Goal: Information Seeking & Learning: Learn about a topic

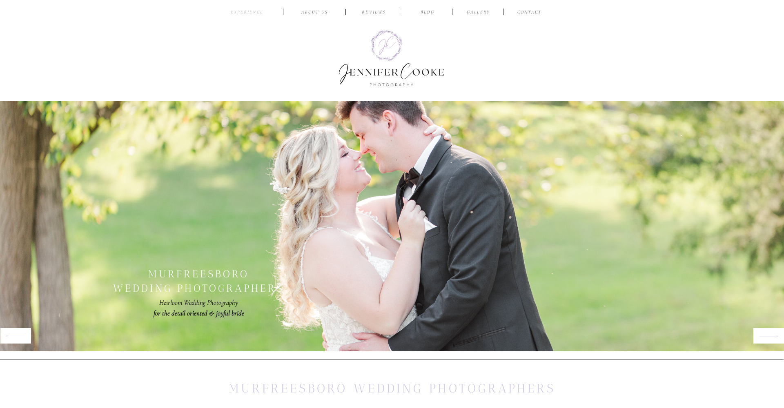
click at [253, 12] on nav "EXPERIENCE" at bounding box center [247, 13] width 38 height 8
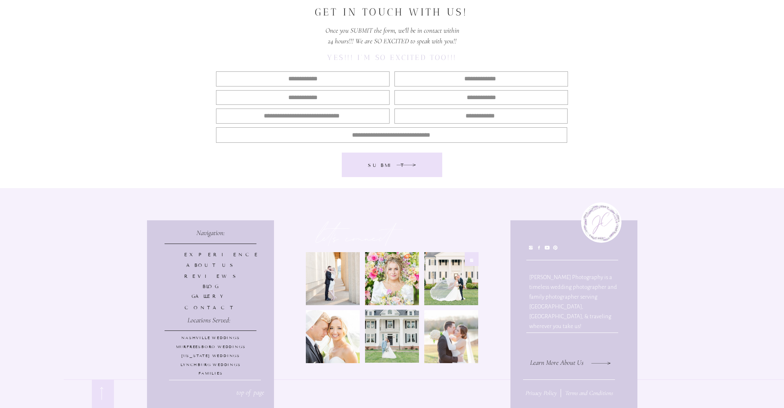
scroll to position [4068, 0]
click at [210, 286] on p "BLOG" at bounding box center [210, 286] width 53 height 7
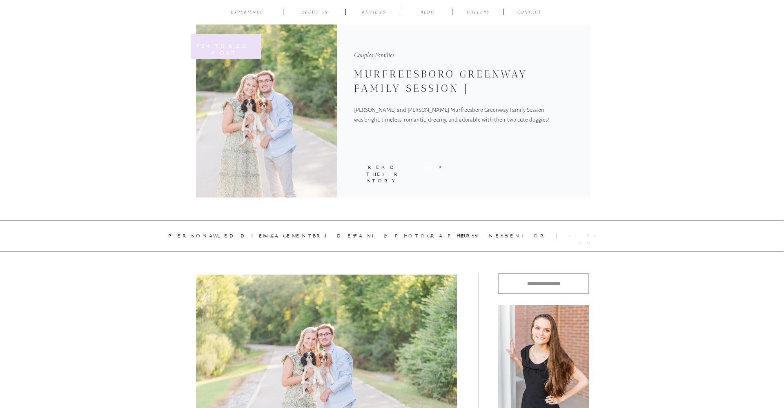
scroll to position [98, 0]
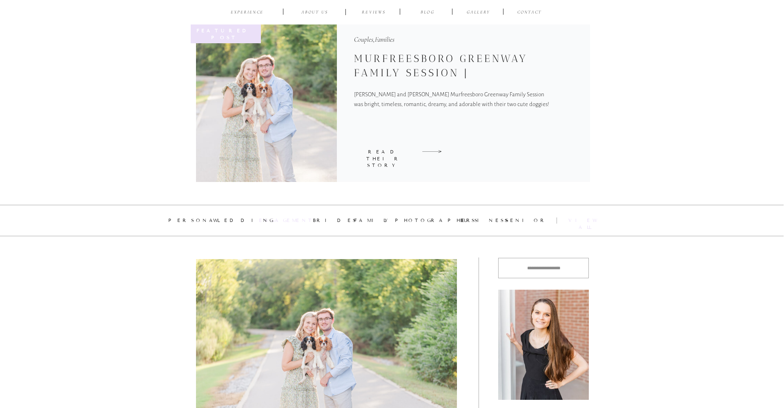
click at [278, 221] on div "engagement" at bounding box center [280, 220] width 43 height 7
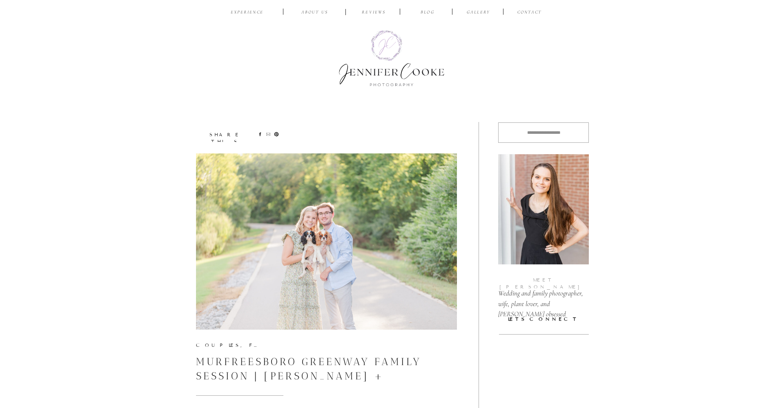
scroll to position [0, 0]
click at [320, 11] on nav "ABOUT US" at bounding box center [314, 13] width 39 height 8
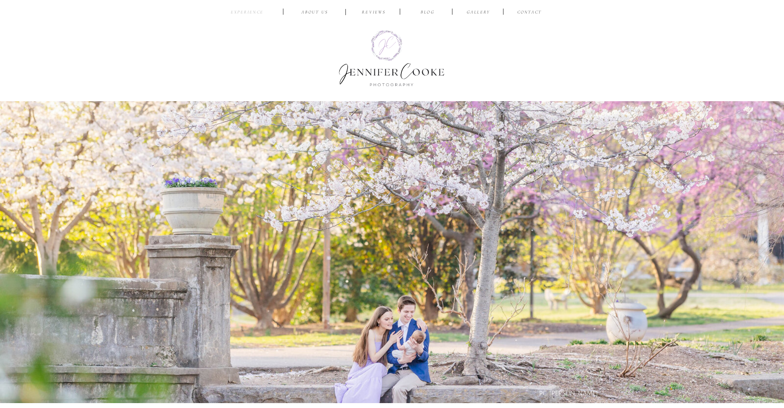
click at [251, 12] on nav "EXPERIENCE" at bounding box center [247, 13] width 38 height 8
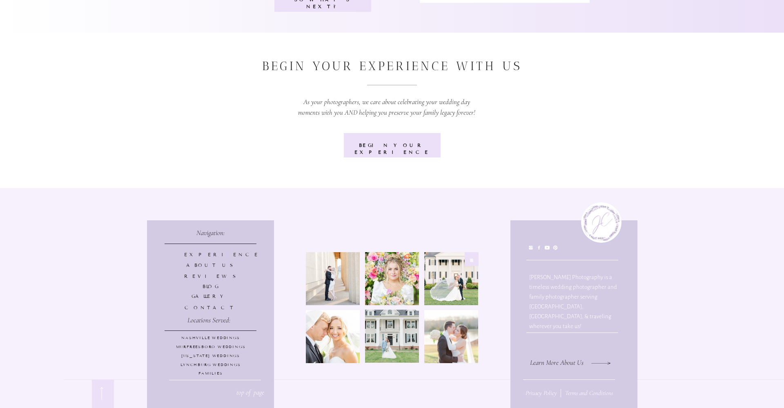
scroll to position [3122, 0]
click at [209, 287] on p "BLOG" at bounding box center [210, 286] width 53 height 7
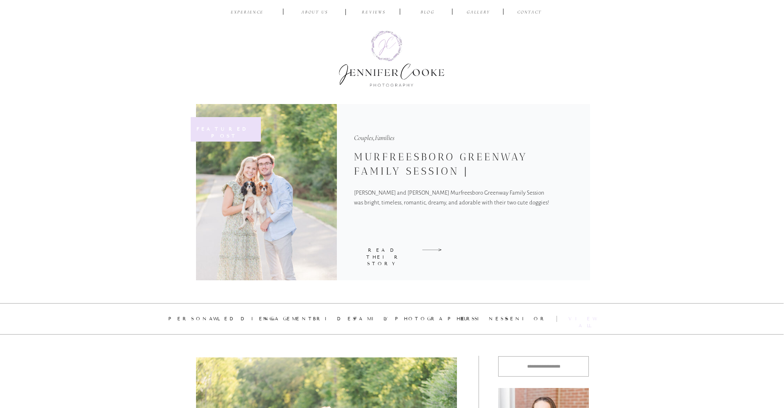
click at [384, 72] on div at bounding box center [392, 59] width 120 height 68
click at [387, 42] on div at bounding box center [392, 59] width 120 height 68
click at [395, 87] on div at bounding box center [392, 59] width 120 height 68
click at [495, 11] on div at bounding box center [465, 12] width 812 height 25
click at [477, 12] on nav "Gallery" at bounding box center [478, 13] width 27 height 8
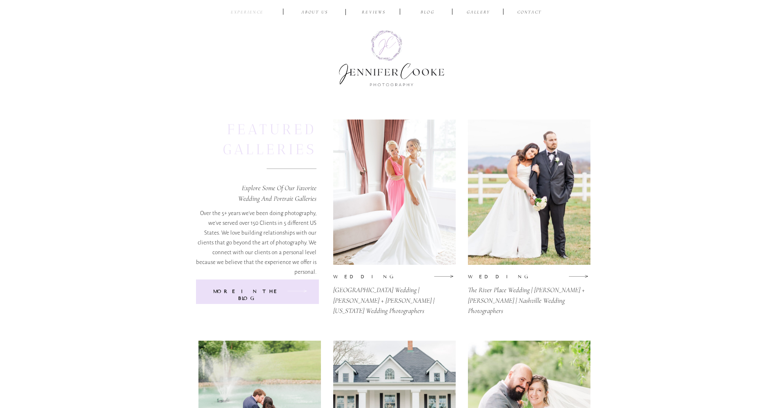
click at [252, 13] on nav "EXPERIENCE" at bounding box center [247, 13] width 38 height 8
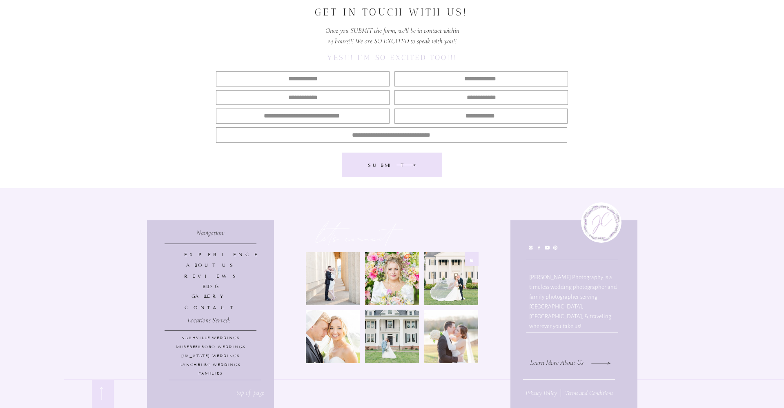
scroll to position [4068, 0]
click at [224, 339] on p "NASHVILLE Weddings" at bounding box center [210, 339] width 113 height 7
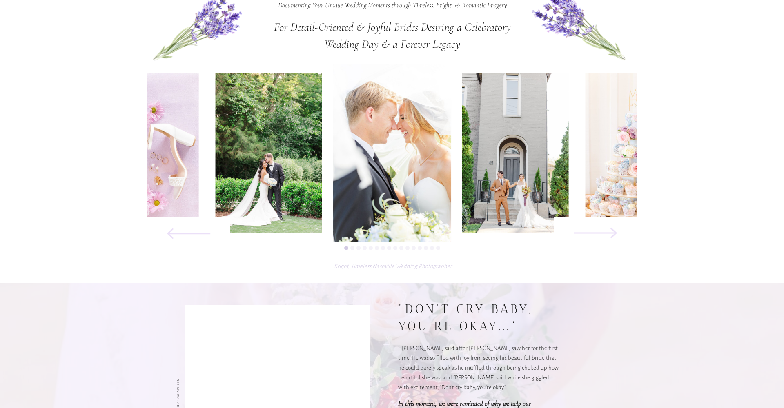
scroll to position [324, 0]
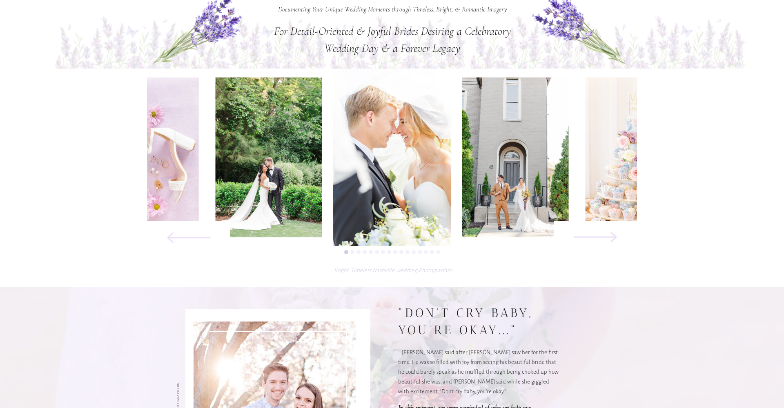
click at [516, 160] on img at bounding box center [515, 158] width 107 height 160
click at [615, 234] on icon at bounding box center [596, 237] width 110 height 56
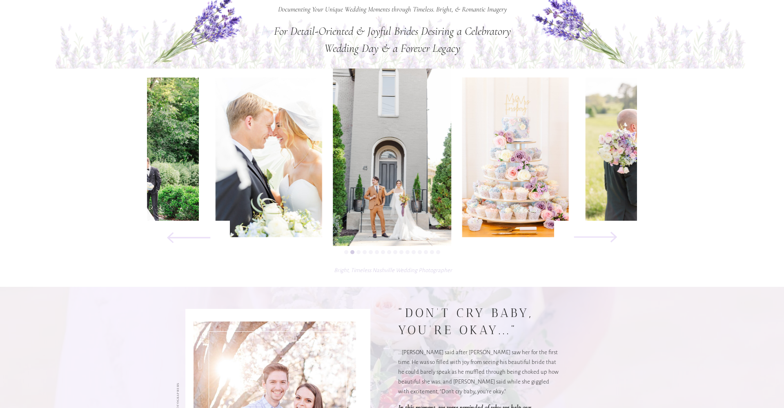
click at [615, 234] on icon at bounding box center [596, 237] width 110 height 56
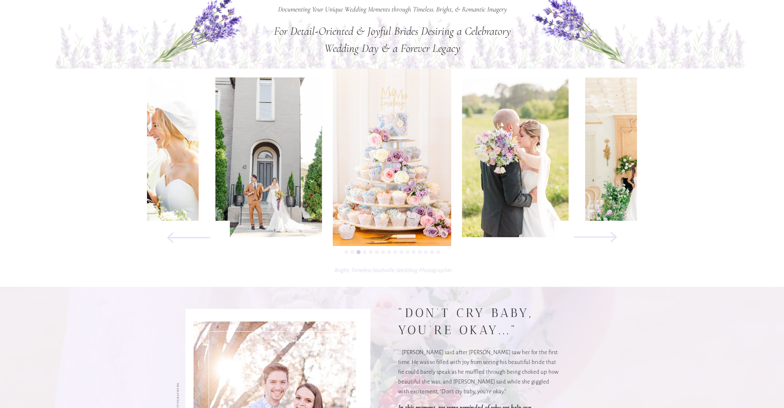
click at [615, 234] on icon at bounding box center [596, 237] width 110 height 56
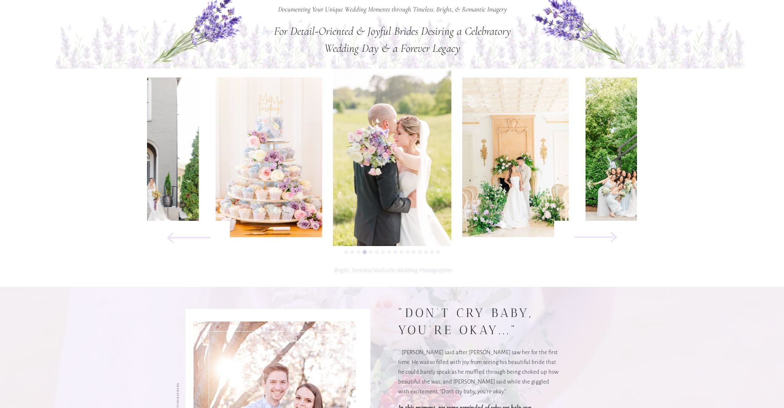
click at [615, 234] on icon at bounding box center [596, 237] width 110 height 56
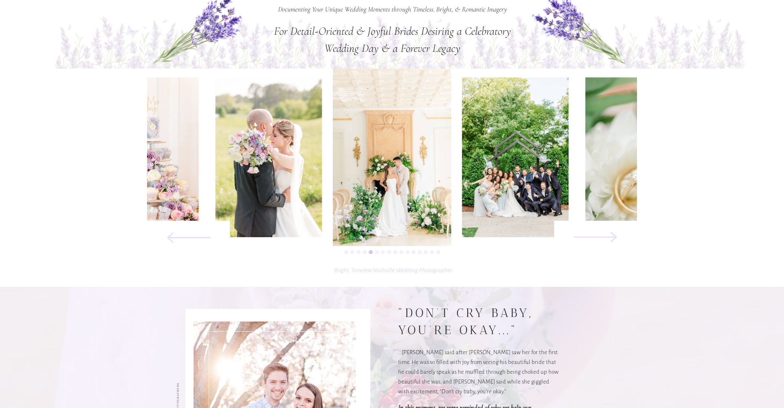
click at [615, 234] on icon at bounding box center [596, 237] width 110 height 56
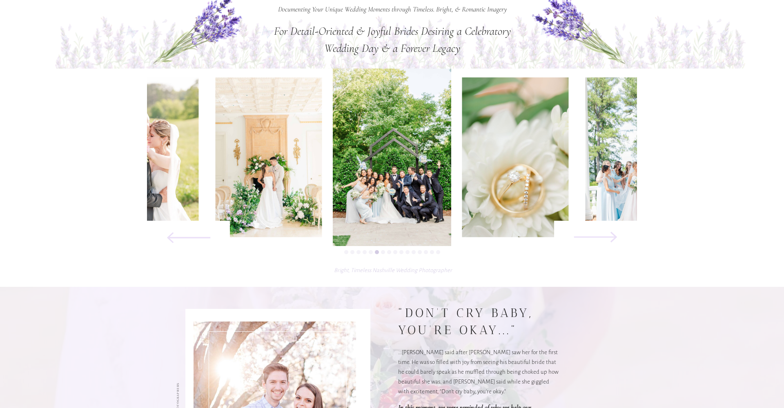
click at [615, 234] on icon at bounding box center [596, 237] width 110 height 56
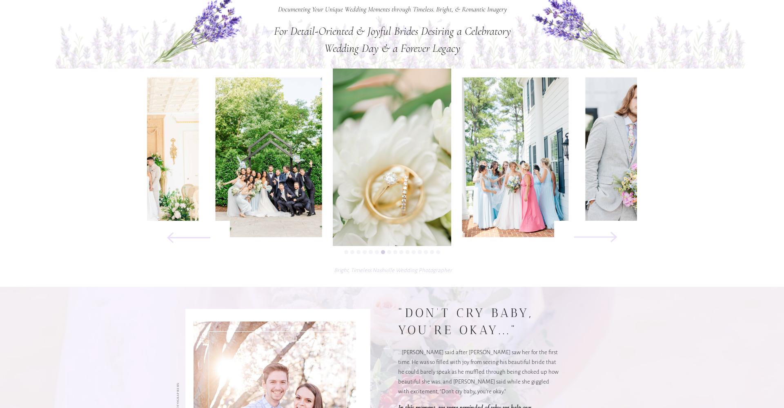
click at [615, 234] on icon at bounding box center [596, 237] width 110 height 56
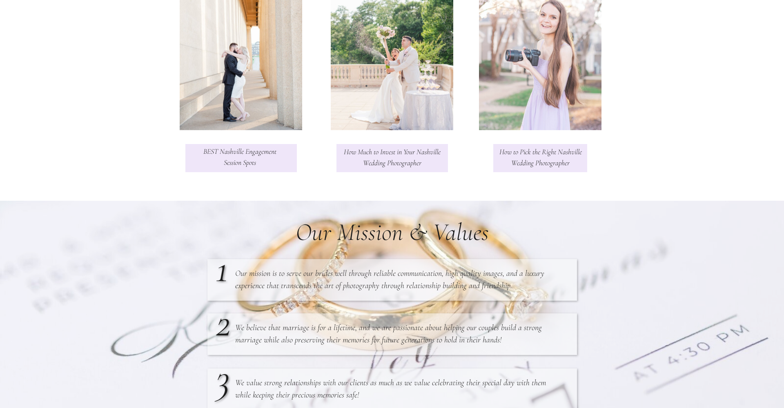
scroll to position [1015, 0]
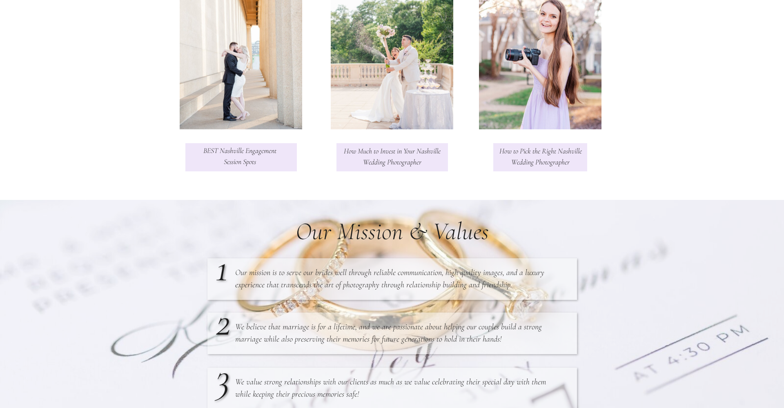
click at [247, 164] on h3 "BEST Nashville Engagement Session Spots" at bounding box center [240, 157] width 98 height 24
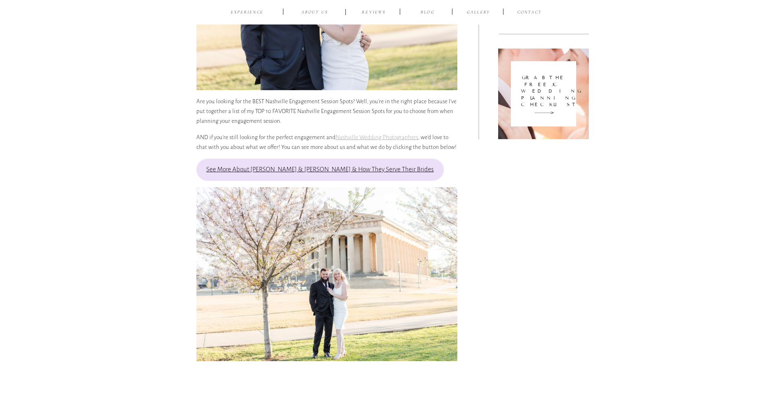
scroll to position [530, 0]
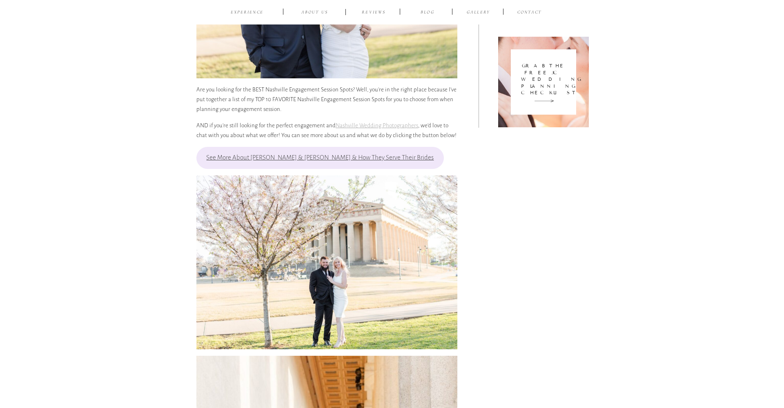
click at [330, 156] on link "See More About Jennifer & Daniel & How They Serve Their Brides" at bounding box center [320, 158] width 248 height 22
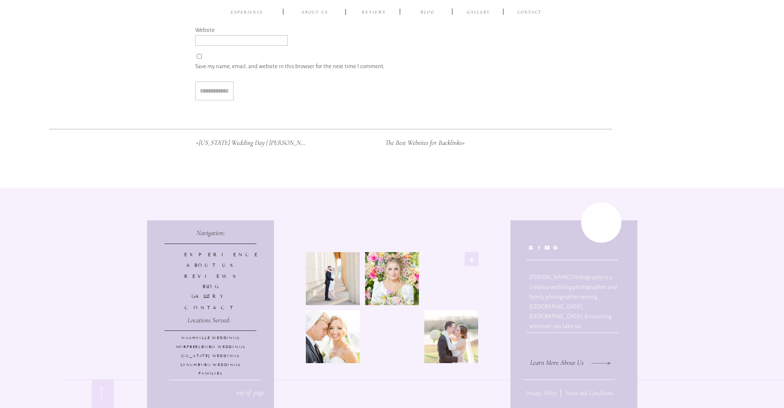
scroll to position [4521, 0]
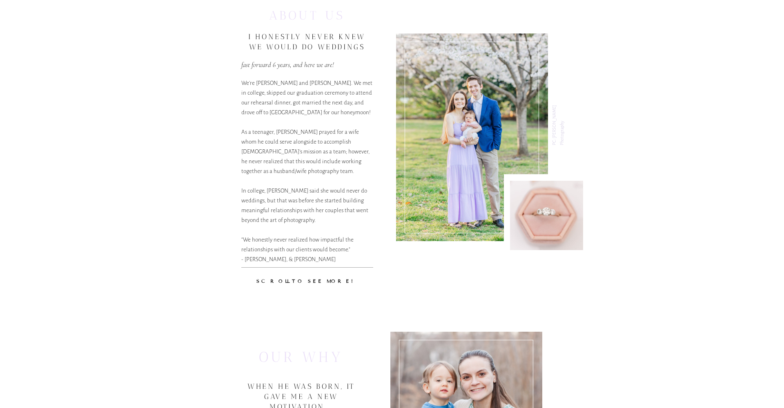
scroll to position [415, 0]
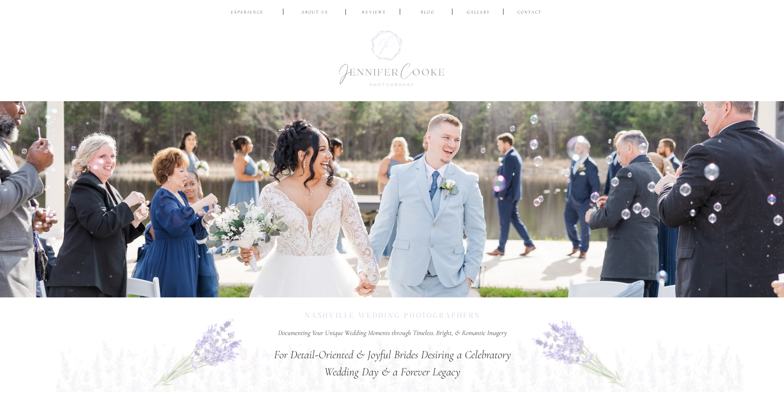
scroll to position [1015, 0]
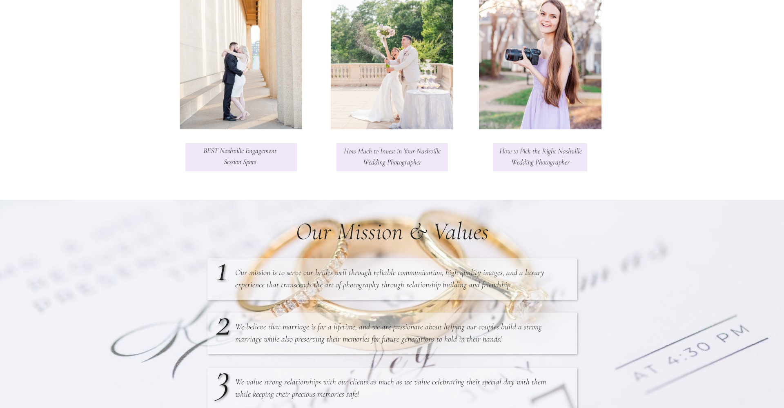
click at [410, 158] on h3 "How Much to Invest in Your Nashville Wedding Photographer" at bounding box center [392, 158] width 106 height 24
